Goal: Task Accomplishment & Management: Use online tool/utility

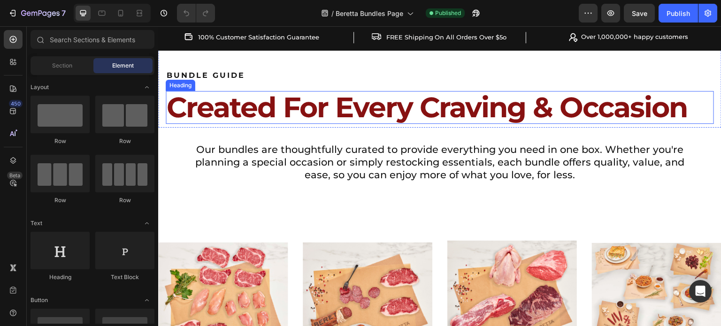
click at [391, 104] on span "Created For Every Craving & Occasion" at bounding box center [427, 107] width 520 height 34
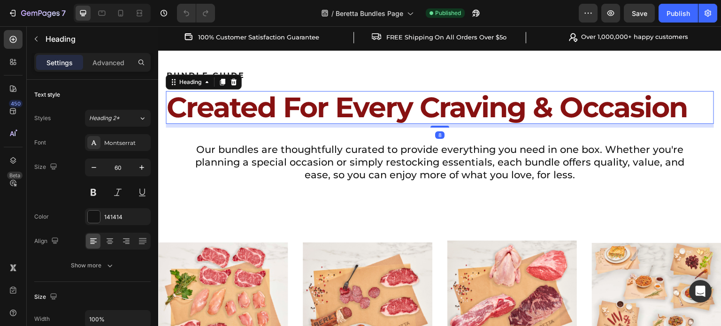
click at [391, 104] on span "Created For Every Craving & Occasion" at bounding box center [427, 107] width 520 height 34
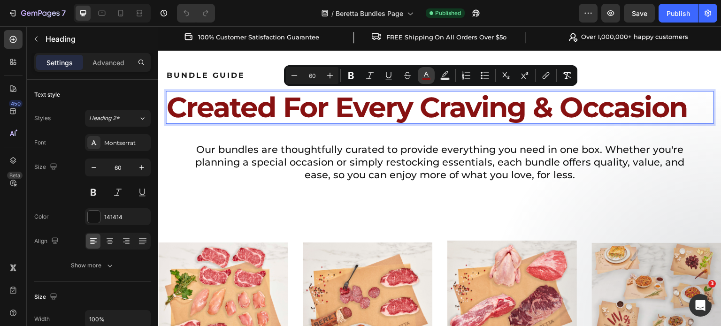
click at [428, 78] on rect "Editor contextual toolbar" at bounding box center [426, 79] width 9 height 2
type input "871111"
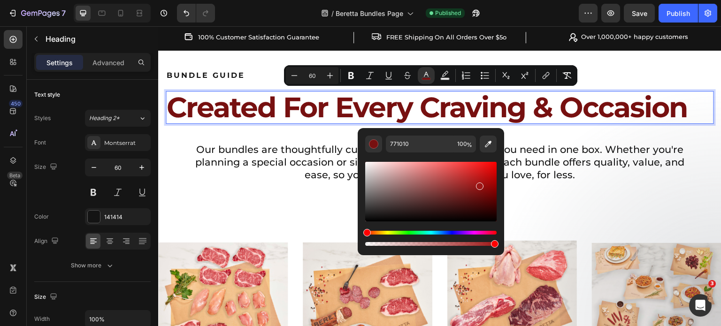
type input "A01616"
drag, startPoint x: 481, startPoint y: 190, endPoint x: 479, endPoint y: 183, distance: 7.6
click at [479, 183] on div "Editor contextual toolbar" at bounding box center [480, 186] width 8 height 8
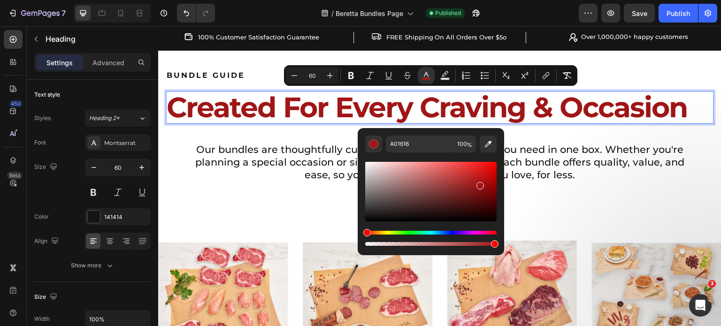
click at [586, 154] on span "Our bundles are thoughtfully curated to provide everything you need in one box.…" at bounding box center [439, 162] width 489 height 37
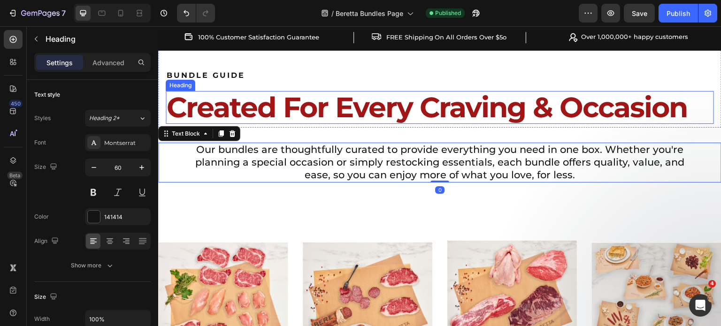
click at [485, 114] on span "Created For Every Craving & Occasion" at bounding box center [427, 107] width 520 height 34
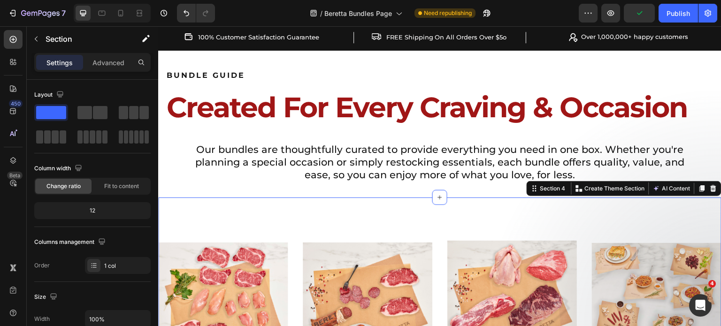
click at [463, 194] on div "Our bundles are thoughtfully curated to provide everything you need in one box.…" at bounding box center [439, 163] width 563 height 70
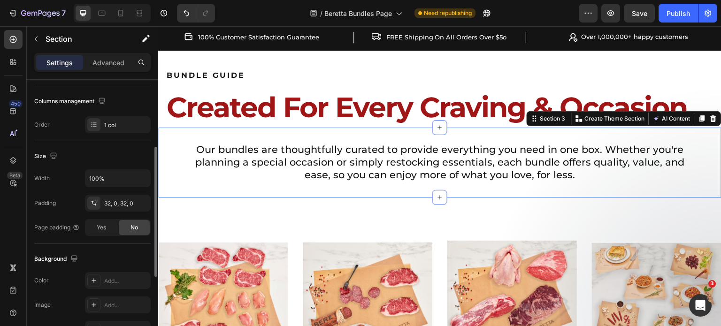
scroll to position [235, 0]
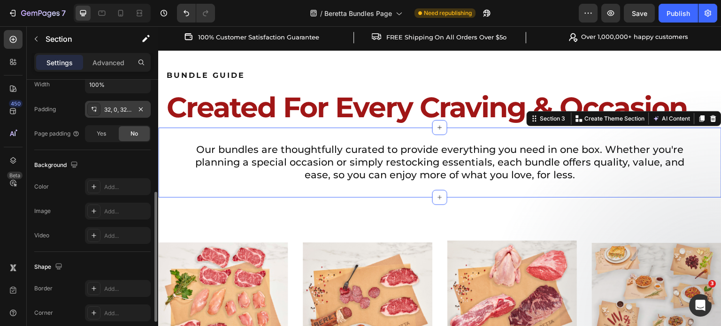
click at [131, 103] on div "32, 0, 32, 0" at bounding box center [118, 109] width 66 height 17
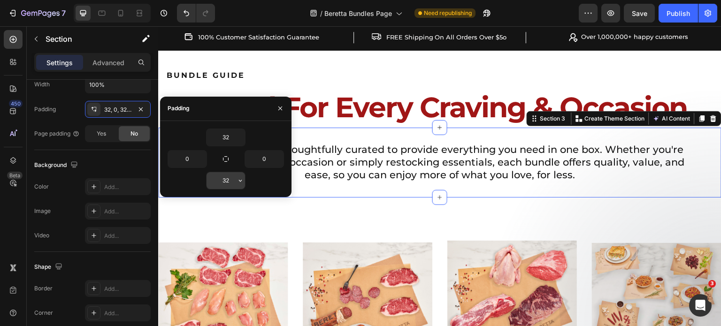
click at [231, 178] on input "32" at bounding box center [225, 180] width 38 height 17
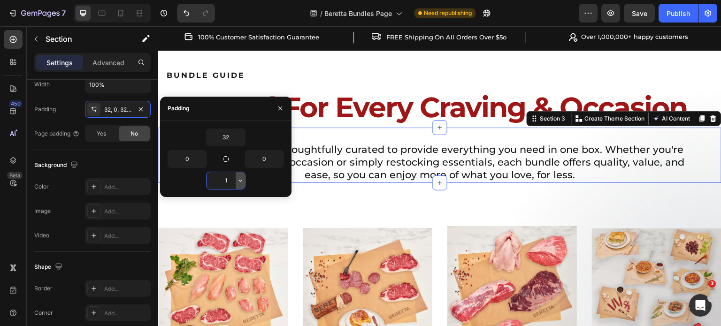
type input "10"
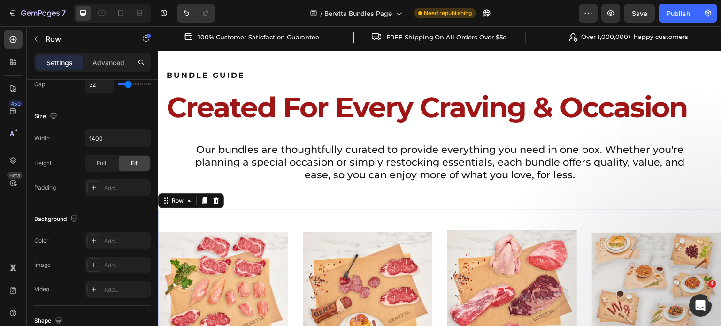
scroll to position [0, 0]
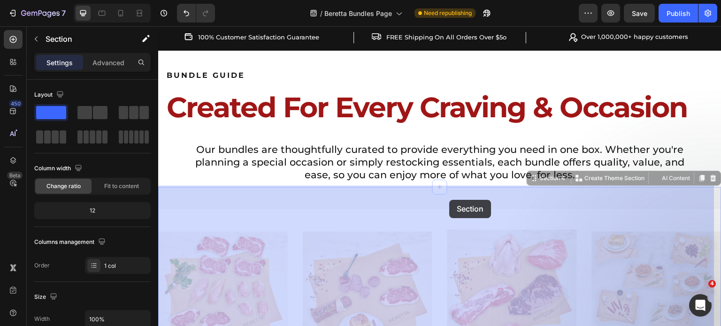
drag, startPoint x: 476, startPoint y: 205, endPoint x: 449, endPoint y: 200, distance: 27.2
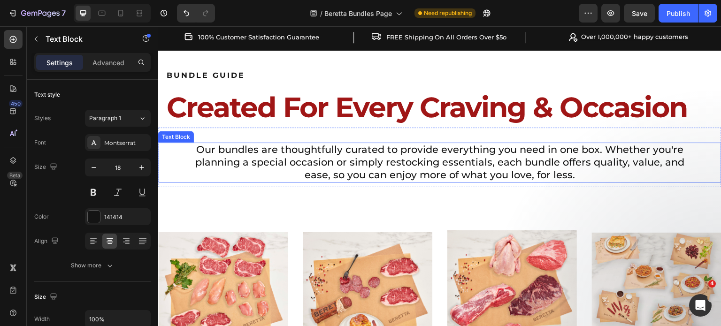
click at [477, 176] on span "Our bundles are thoughtfully curated to provide everything you need in one box.…" at bounding box center [439, 162] width 489 height 37
click at [406, 166] on span "Our bundles are thoughtfully curated to provide everything you need in one box.…" at bounding box center [439, 162] width 489 height 37
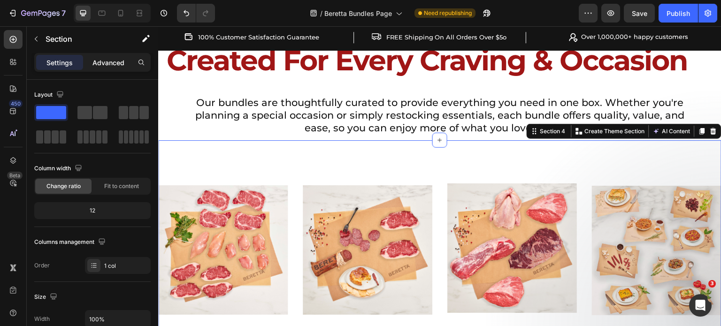
click at [105, 64] on p "Advanced" at bounding box center [108, 63] width 32 height 10
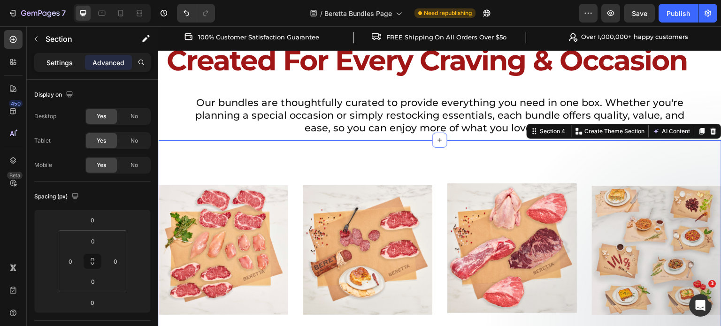
click at [67, 62] on p "Settings" at bounding box center [59, 63] width 26 height 10
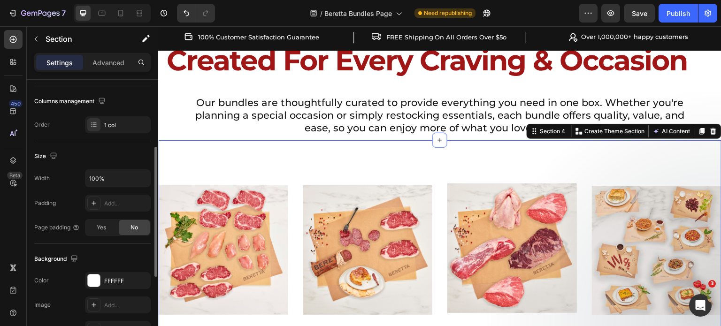
scroll to position [188, 0]
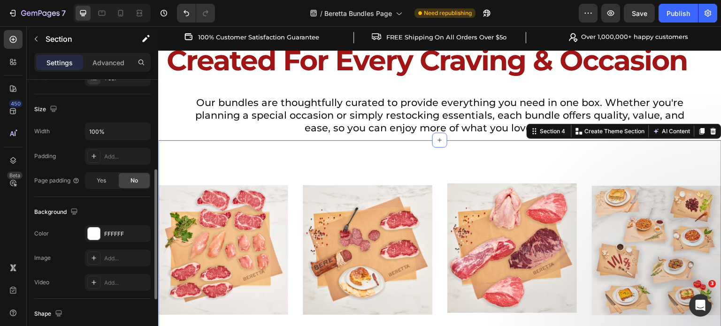
click at [264, 160] on div "Image Best Sellers Bundle Heading Shop This Bundle Button Row Image Date Night …" at bounding box center [439, 304] width 563 height 329
click at [267, 154] on div "Image Best Sellers Bundle Heading Shop This Bundle Button Row Image Date Night …" at bounding box center [439, 304] width 563 height 329
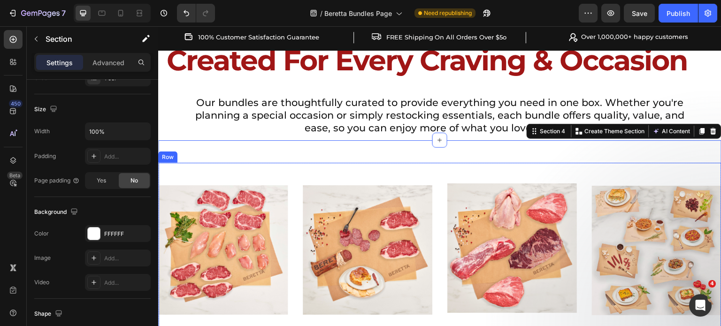
click at [254, 175] on div "Image Best Sellers Bundle Heading Shop This Bundle Button Row" at bounding box center [222, 286] width 129 height 246
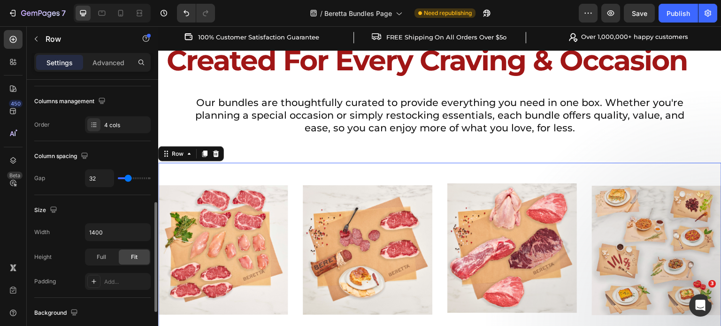
scroll to position [235, 0]
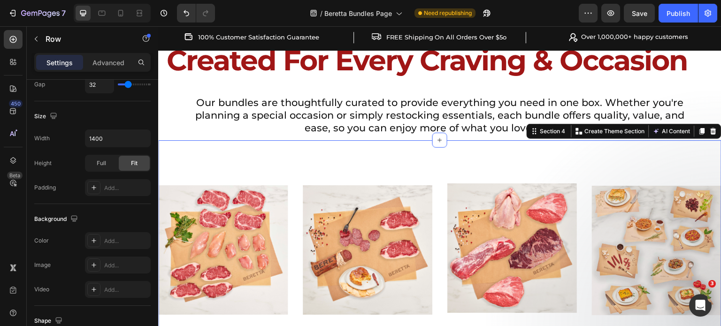
click at [243, 144] on div "Image Best Sellers Bundle Heading Shop This Bundle Button Row Image Date Night …" at bounding box center [439, 304] width 563 height 329
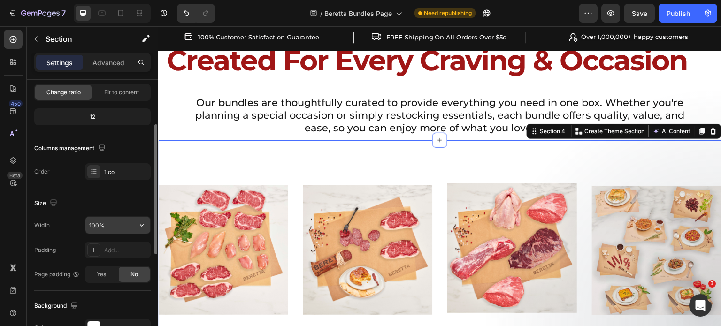
scroll to position [141, 0]
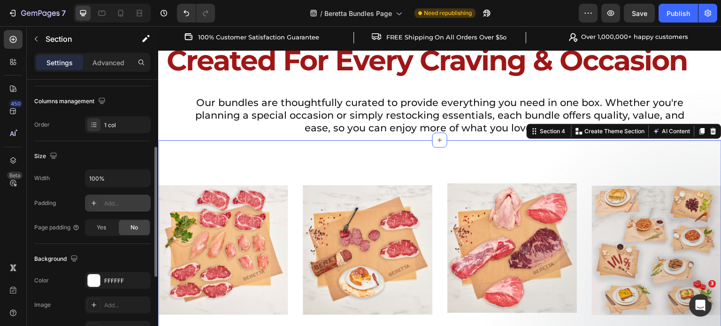
click at [105, 204] on div "Add..." at bounding box center [126, 203] width 44 height 8
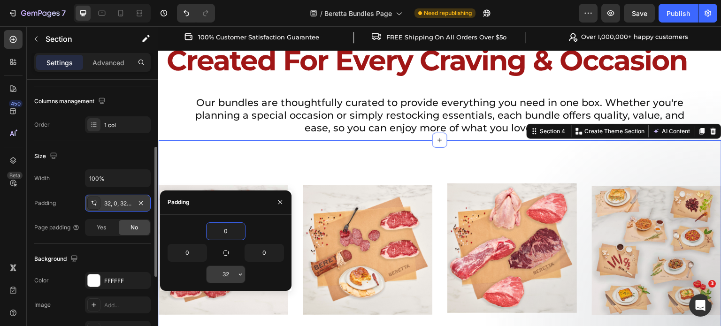
type input "0"
click at [220, 279] on input "32" at bounding box center [225, 274] width 38 height 17
type input "0"
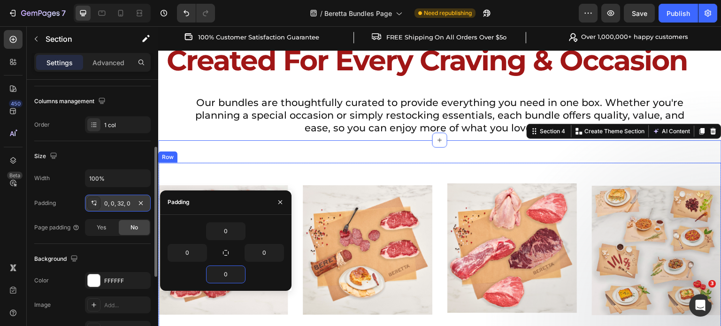
click at [238, 166] on div "Image Best Sellers Bundle Heading Shop This Bundle Button Row" at bounding box center [222, 286] width 129 height 246
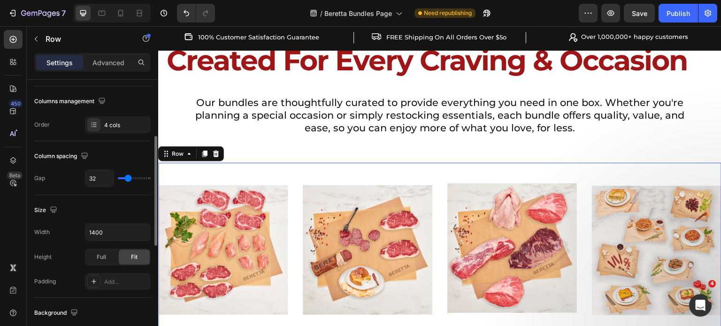
scroll to position [0, 0]
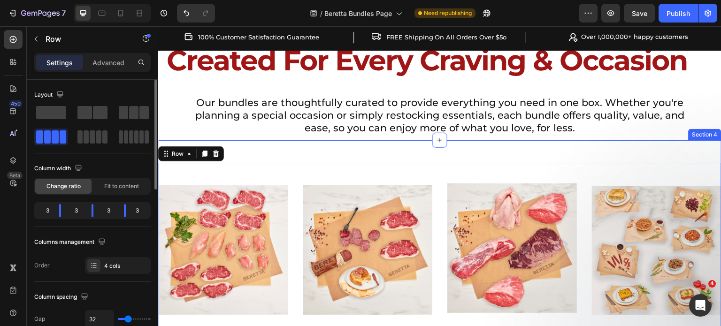
click at [351, 150] on div "Image Best Sellers Bundle Heading Shop This Bundle Button Row Image Date Night …" at bounding box center [439, 304] width 563 height 329
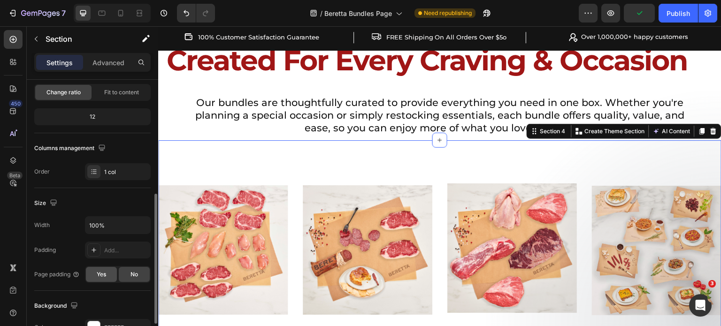
scroll to position [141, 0]
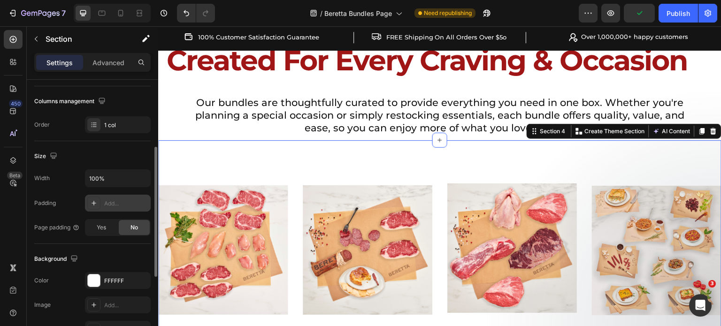
click at [102, 204] on div "Add..." at bounding box center [118, 203] width 66 height 17
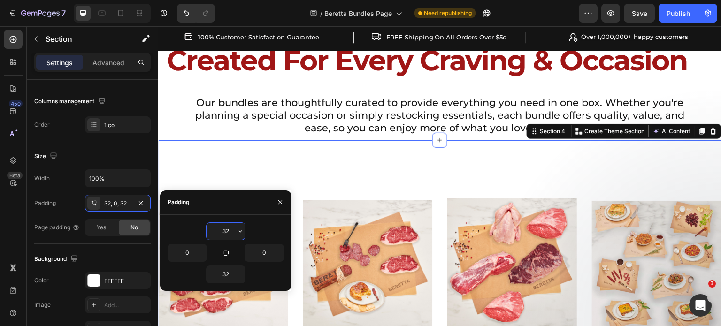
click at [231, 232] on input "32" at bounding box center [225, 231] width 38 height 17
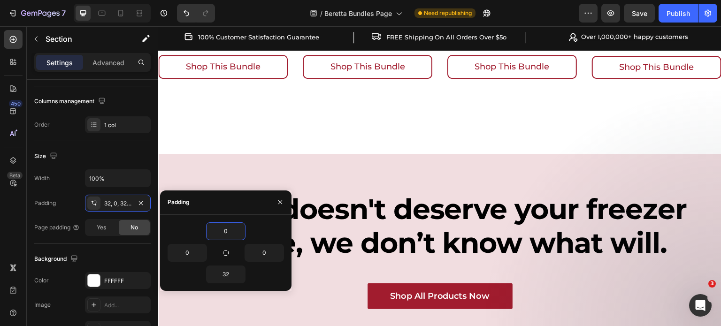
scroll to position [375, 0]
type input "0"
click at [227, 275] on input "32" at bounding box center [225, 274] width 38 height 17
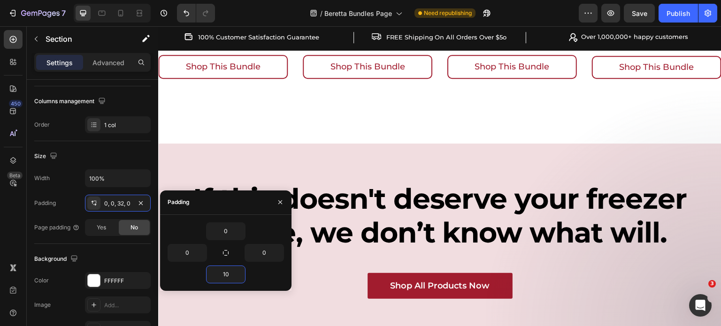
type input "10"
click at [341, 253] on div "If this doesn't deserve your freezer space, we don’t know what will. Text block" at bounding box center [439, 223] width 563 height 84
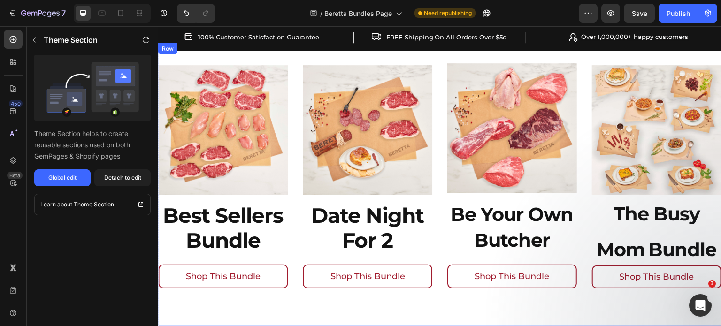
scroll to position [188, 0]
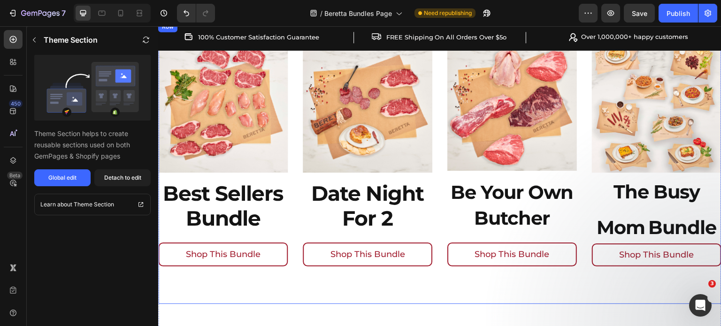
click at [285, 285] on div "Image Best Sellers Bundle Heading Shop This Bundle Button Row Image Date Night …" at bounding box center [439, 163] width 563 height 284
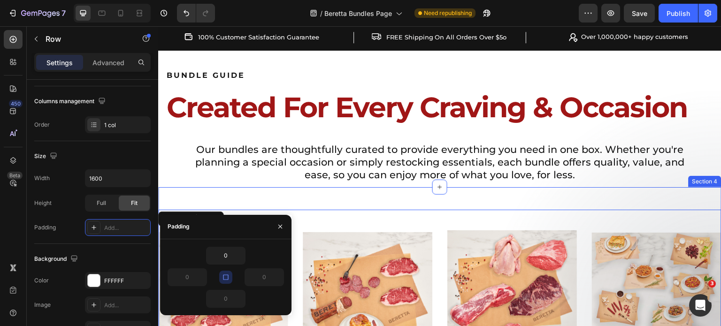
scroll to position [47, 0]
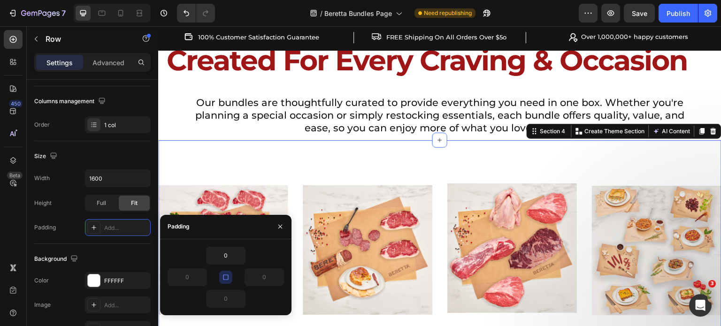
click at [307, 145] on div "Image Best Sellers Bundle Heading Shop This Bundle Button Row Image Date Night …" at bounding box center [439, 304] width 563 height 329
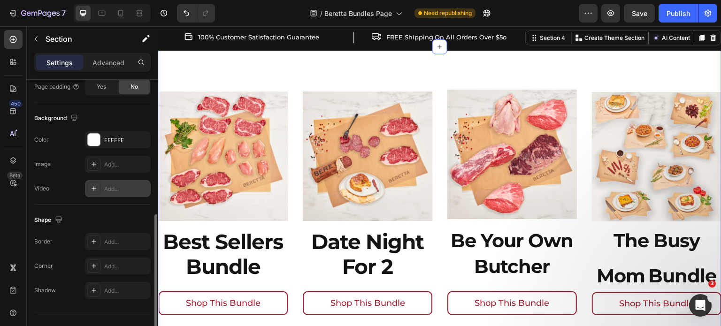
scroll to position [298, 0]
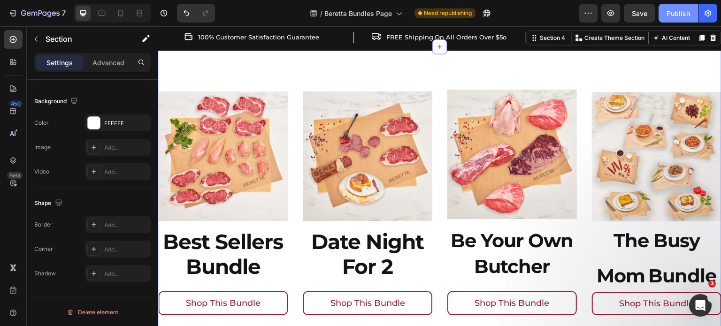
click at [670, 10] on div "Publish" at bounding box center [677, 13] width 23 height 10
